Goal: Information Seeking & Learning: Learn about a topic

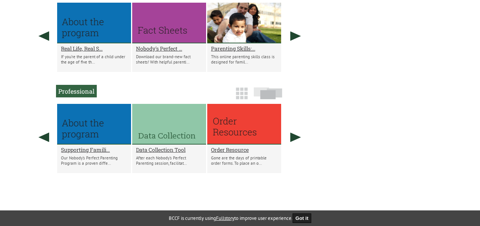
scroll to position [443, 0]
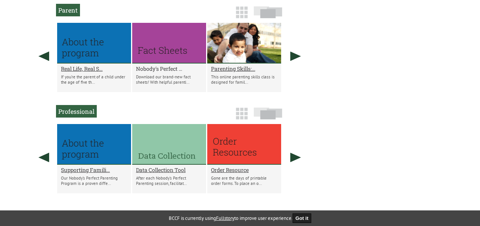
click at [167, 72] on h2 "Nobody's Perfect ..." at bounding box center [169, 68] width 66 height 7
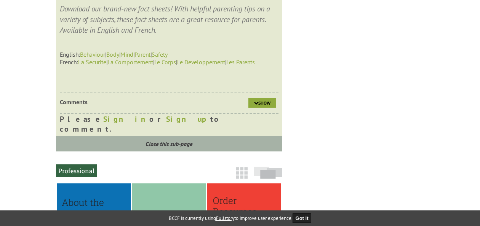
scroll to position [293, 0]
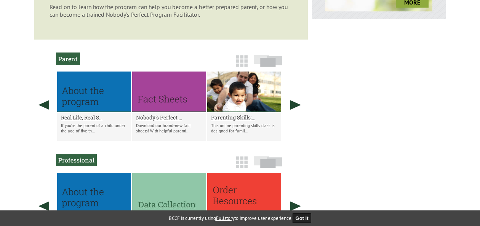
scroll to position [396, 0]
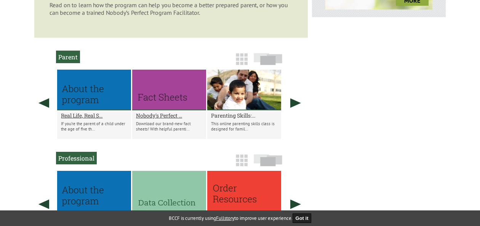
click at [231, 119] on h2 "Parenting Skills:..." at bounding box center [244, 115] width 66 height 7
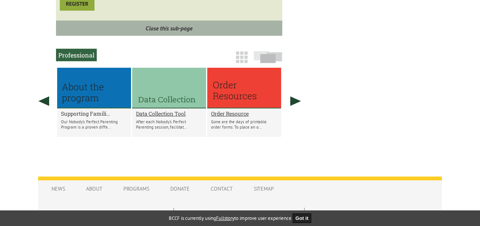
click at [81, 117] on h2 "Supporting Famili..." at bounding box center [94, 113] width 66 height 7
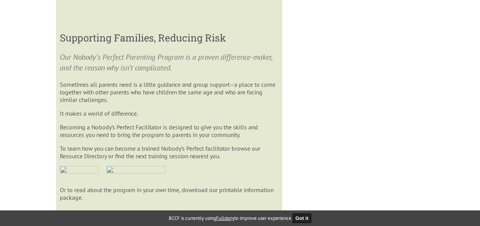
scroll to position [660, 0]
click at [79, 176] on img at bounding box center [79, 173] width 39 height 14
